Goal: Task Accomplishment & Management: Complete application form

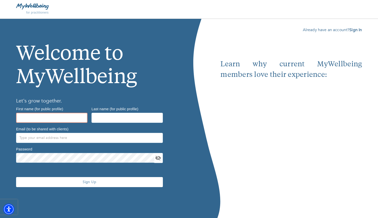
click at [73, 115] on input "text" at bounding box center [51, 118] width 71 height 10
type input "Kim"
type input "Jaso"
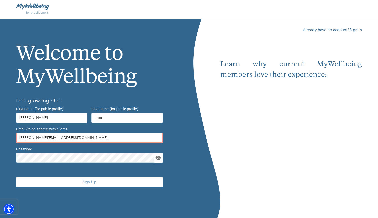
type input "[PERSON_NAME][EMAIL_ADDRESS][DOMAIN_NAME]"
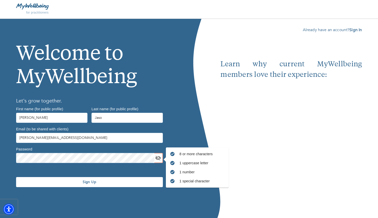
click at [83, 182] on span "Sign Up" at bounding box center [89, 182] width 143 height 5
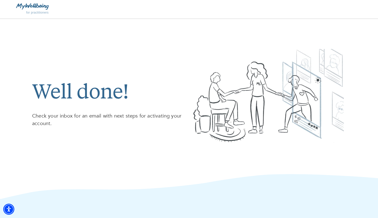
click at [39, 8] on img at bounding box center [32, 6] width 33 height 6
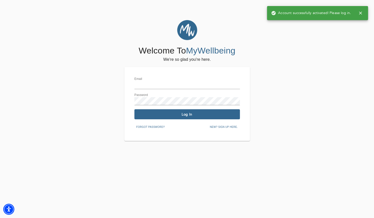
type input "[PERSON_NAME][EMAIL_ADDRESS][DOMAIN_NAME]"
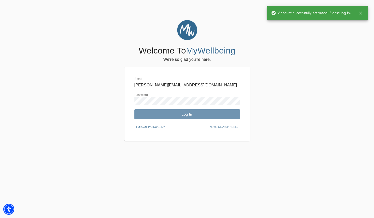
click at [181, 116] on span "Log In" at bounding box center [186, 114] width 101 height 5
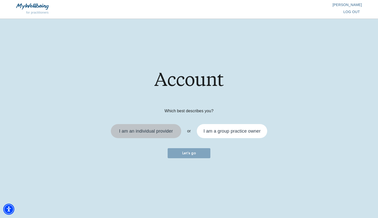
click at [168, 129] on div "I am an individual provider" at bounding box center [146, 131] width 54 height 5
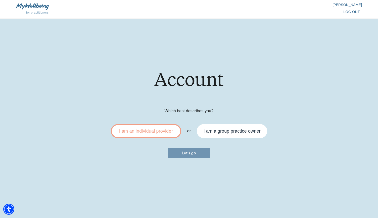
click at [177, 152] on span "Let's go" at bounding box center [189, 153] width 39 height 5
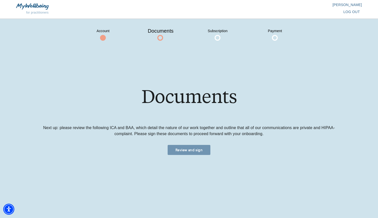
click at [177, 154] on button "Review and sign" at bounding box center [188, 150] width 43 height 10
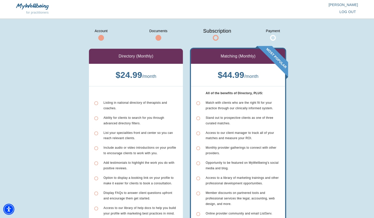
click at [350, 90] on div "Account Documents Subscription Payment Directory (Monthly) $ 24.99 / month List…" at bounding box center [187, 178] width 374 height 318
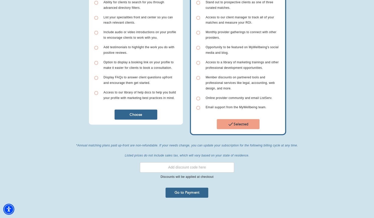
scroll to position [116, 0]
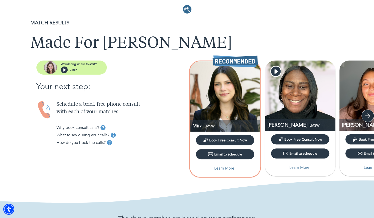
click at [367, 117] on icon "button" at bounding box center [368, 116] width 8 height 8
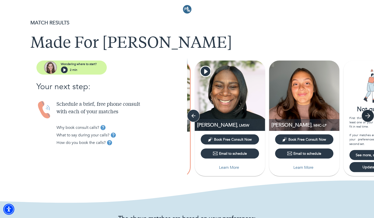
click at [367, 117] on icon "button" at bounding box center [368, 116] width 8 height 8
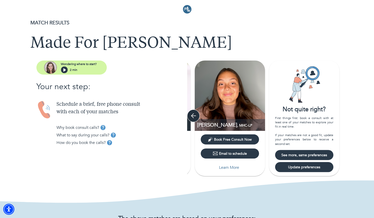
click at [197, 116] on button "button" at bounding box center [193, 115] width 13 height 13
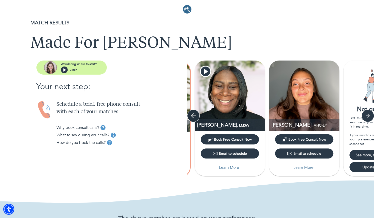
click at [197, 116] on button "button" at bounding box center [193, 115] width 13 height 13
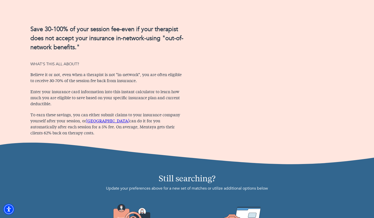
scroll to position [348, 0]
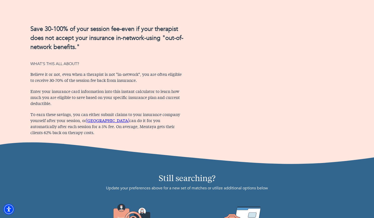
drag, startPoint x: 31, startPoint y: 27, endPoint x: 89, endPoint y: 134, distance: 120.9
click at [89, 134] on div "Save 30-100% of your session fee-even if your therapist does not accept your in…" at bounding box center [107, 81] width 160 height 118
copy div "Save 30-100% of your session fee-even if your therapist does not accept your in…"
click at [238, 154] on img at bounding box center [187, 154] width 374 height 25
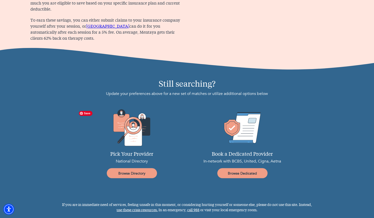
click at [178, 143] on img at bounding box center [132, 128] width 110 height 38
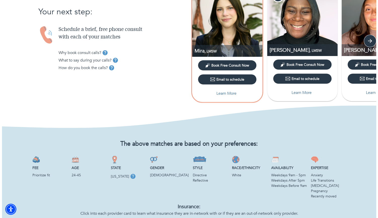
scroll to position [0, 0]
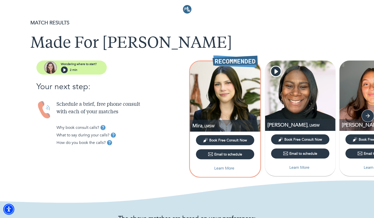
click at [223, 166] on p "Learn More" at bounding box center [224, 168] width 20 height 6
select select "6"
select select "2"
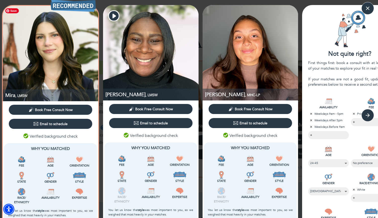
scroll to position [148, 0]
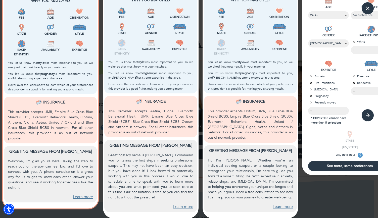
click at [79, 194] on link "Learn more" at bounding box center [83, 197] width 20 height 6
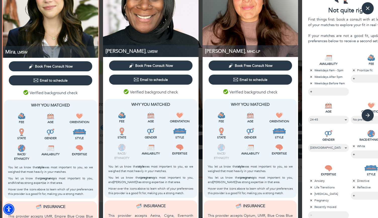
scroll to position [0, 0]
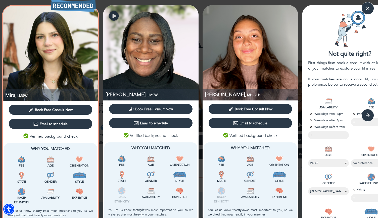
click at [113, 16] on icon "button" at bounding box center [114, 16] width 4 height 5
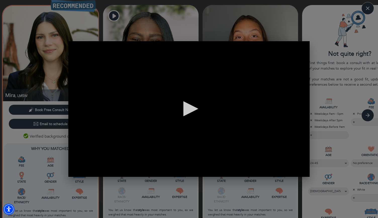
scroll to position [0, 237]
